Goal: Book appointment/travel/reservation

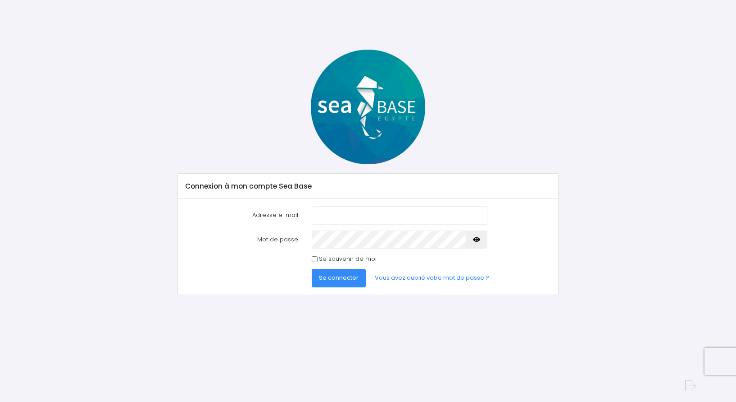
type input "sitter.pascal@neuf.fr"
click at [317, 261] on input "Se souvenir de moi" at bounding box center [315, 259] width 6 height 6
checkbox input "true"
click at [337, 278] on span "Se connecter" at bounding box center [339, 277] width 40 height 9
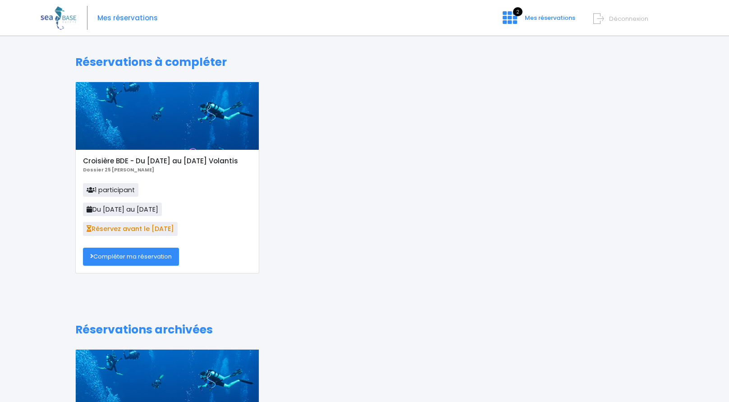
click at [131, 256] on link "Compléter ma réservation" at bounding box center [131, 256] width 96 height 18
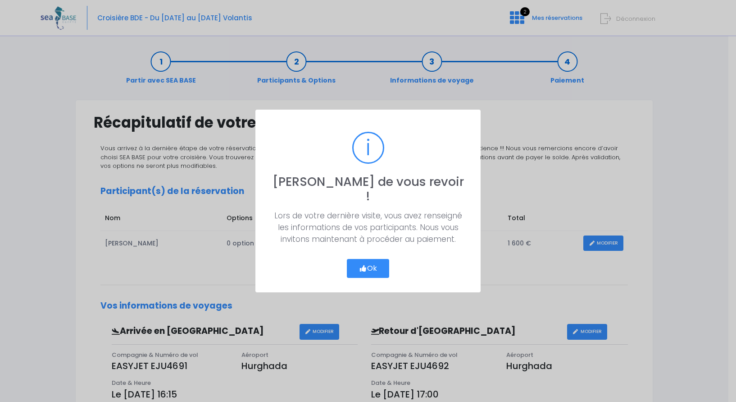
click at [367, 261] on button "Ok" at bounding box center [368, 268] width 42 height 19
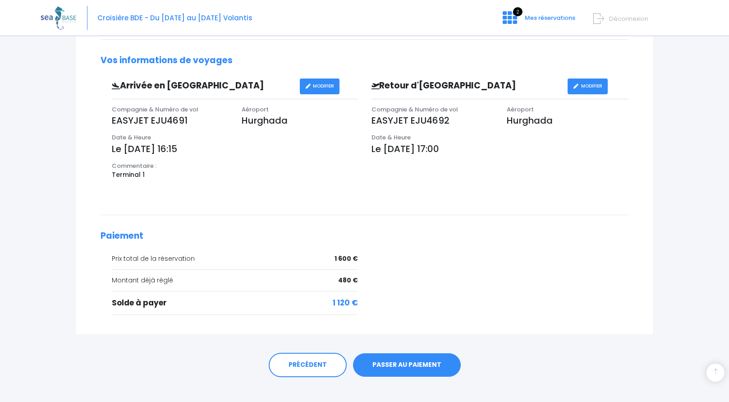
scroll to position [256, 0]
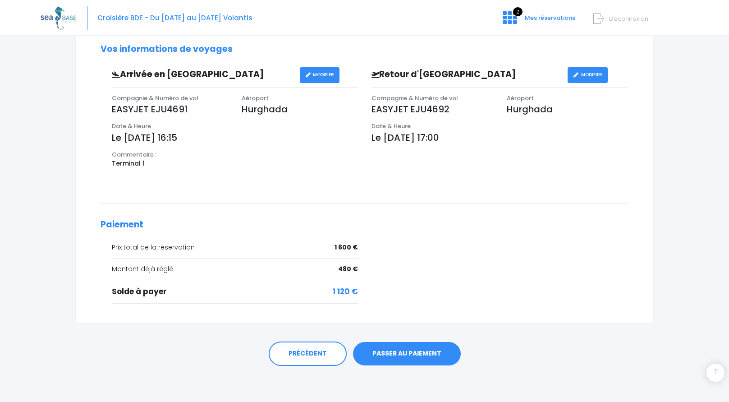
click at [403, 355] on link "PASSER AU PAIEMENT" at bounding box center [407, 353] width 108 height 23
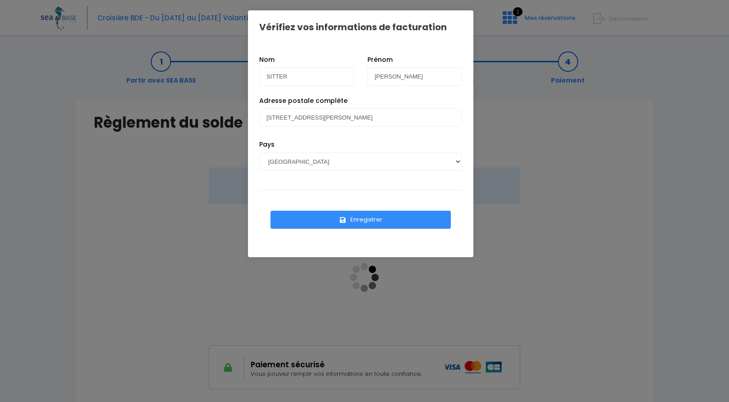
click at [357, 219] on button "Enregistrer" at bounding box center [360, 219] width 180 height 18
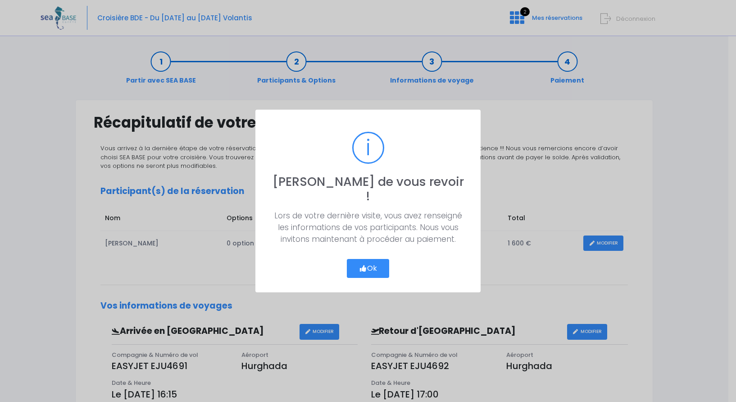
click at [369, 260] on button "Ok" at bounding box center [368, 268] width 42 height 19
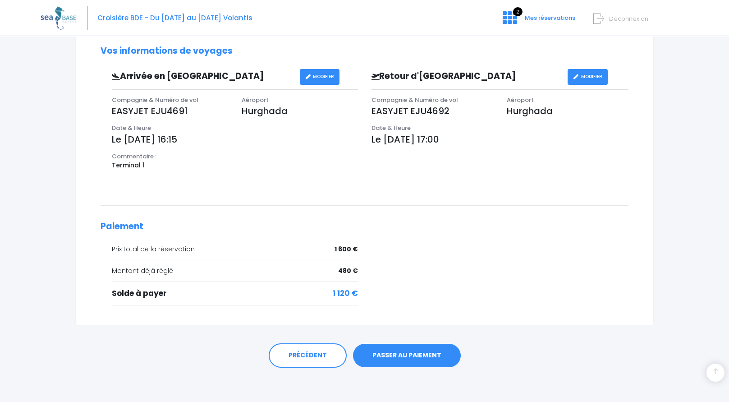
scroll to position [256, 0]
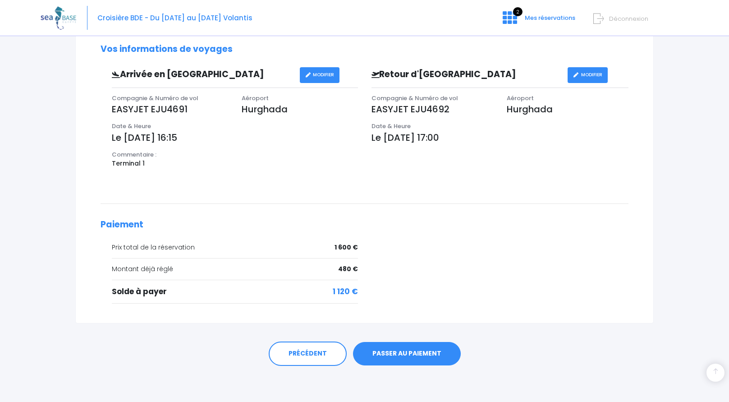
click at [393, 355] on link "PASSER AU PAIEMENT" at bounding box center [407, 353] width 108 height 23
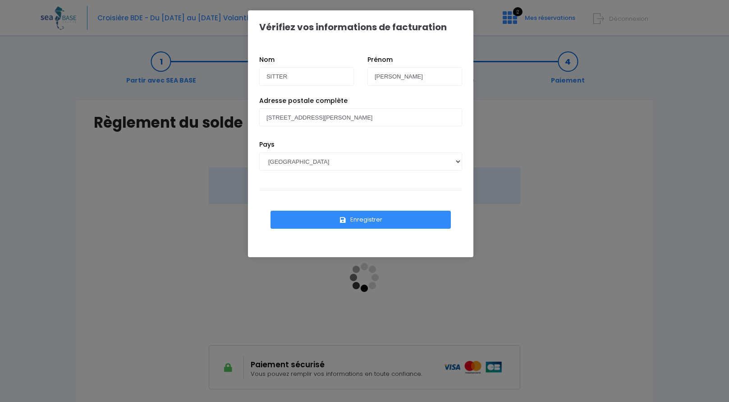
click at [360, 220] on button "Enregistrer" at bounding box center [360, 219] width 180 height 18
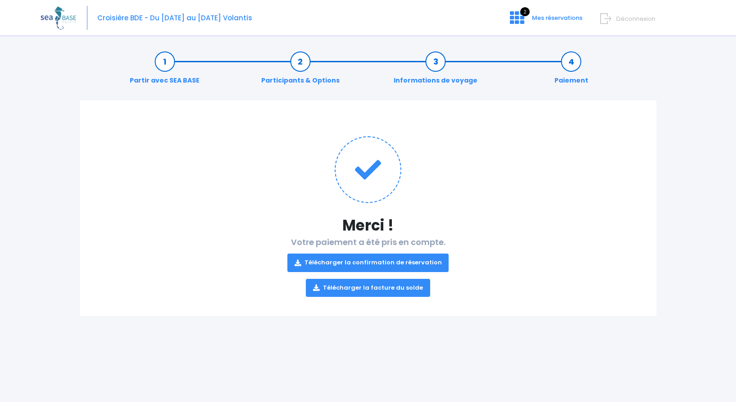
click at [365, 288] on link "Télécharger la facture du solde" at bounding box center [368, 288] width 124 height 18
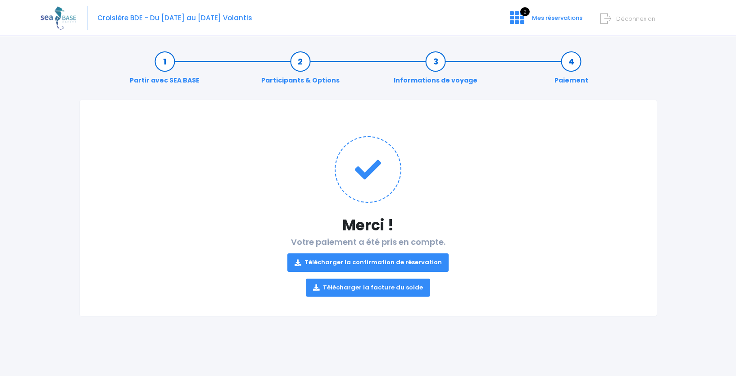
click at [360, 262] on link "Télécharger la confirmation de réservation" at bounding box center [369, 262] width 162 height 18
click at [615, 18] on form "Déconnexion" at bounding box center [646, 17] width 85 height 10
click at [533, 17] on span "Mes réservations" at bounding box center [557, 18] width 50 height 9
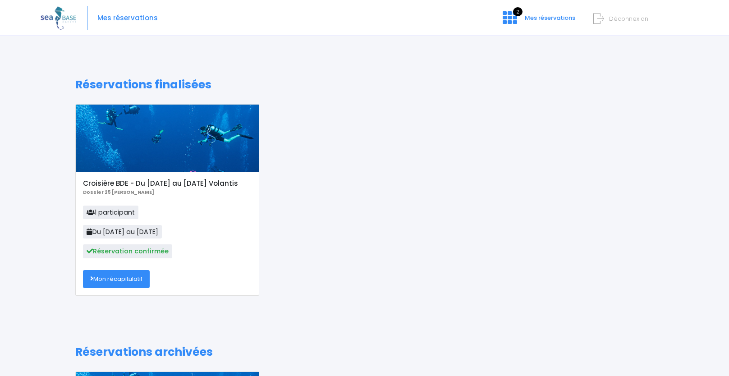
click at [601, 18] on icon at bounding box center [598, 18] width 10 height 15
